Goal: Use online tool/utility

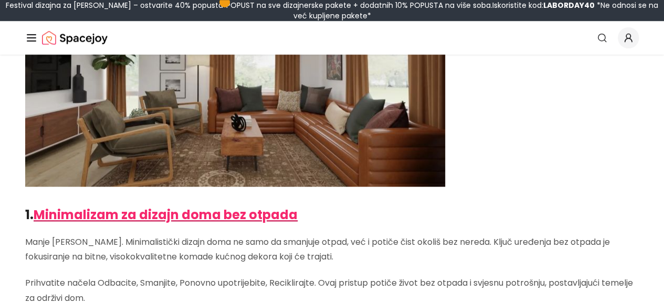
scroll to position [430, 0]
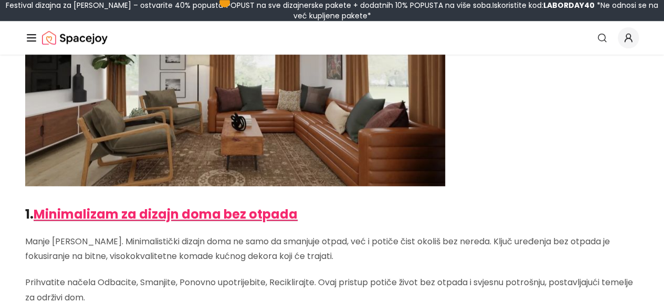
click at [0, 0] on font "Dizajn umjetne inteligencije" at bounding box center [0, 0] width 0 height 0
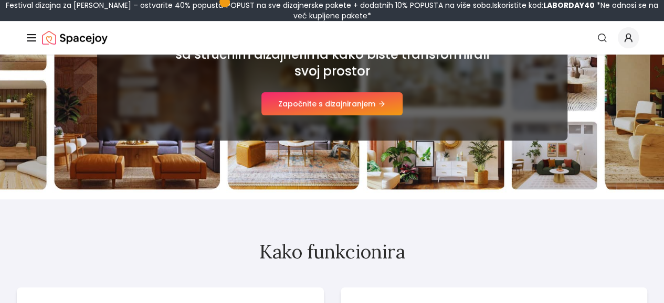
scroll to position [217, 0]
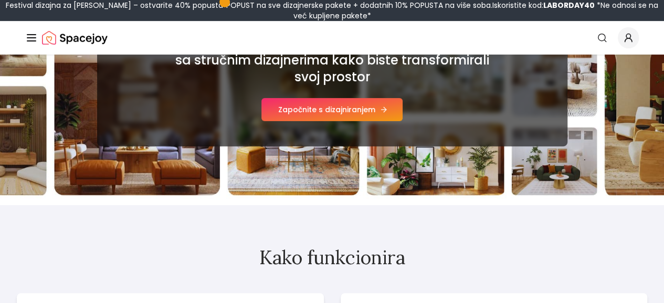
click at [327, 115] on font "Započnite s dizajniranjem" at bounding box center [326, 109] width 97 height 10
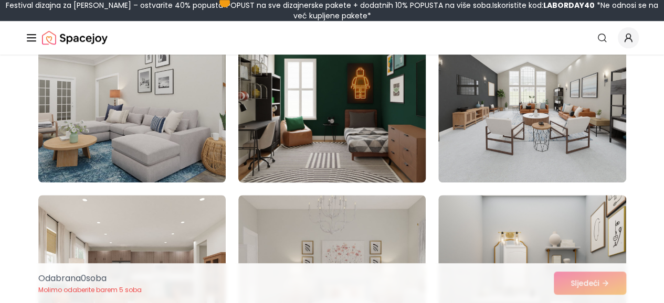
scroll to position [308, 0]
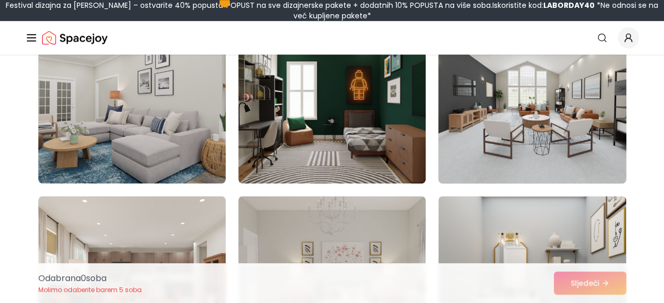
click at [475, 138] on img at bounding box center [532, 100] width 197 height 176
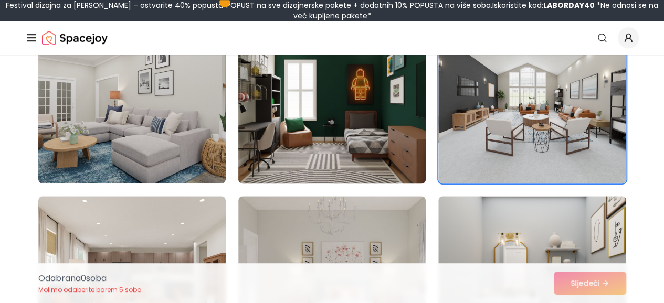
click at [384, 187] on img at bounding box center [332, 100] width 197 height 176
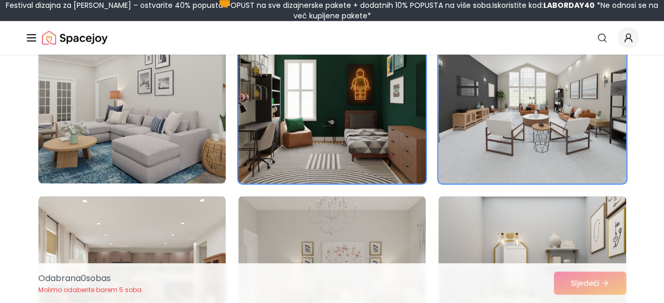
click at [358, 107] on img at bounding box center [332, 100] width 197 height 176
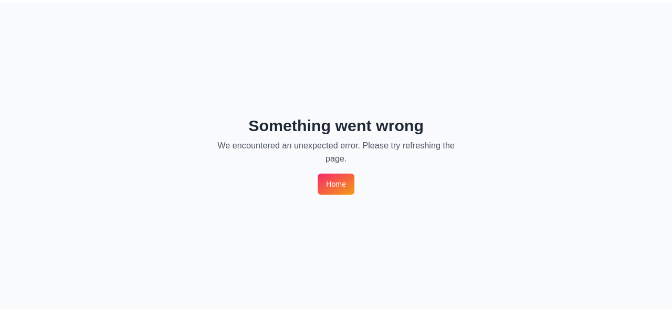
scroll to position [0, 0]
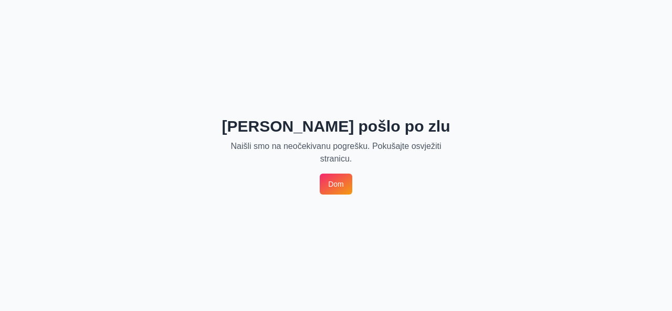
click at [358, 108] on div "Nešto je pošlo po zlu Naišli smo na neočekivanu pogrešku. Pokušajte osvježiti s…" at bounding box center [336, 155] width 672 height 311
